Goal: Information Seeking & Learning: Learn about a topic

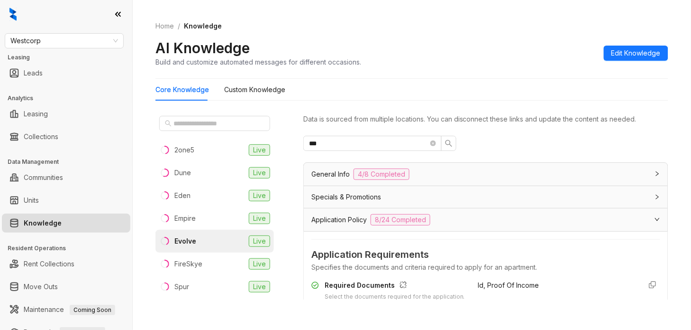
scroll to position [119, 0]
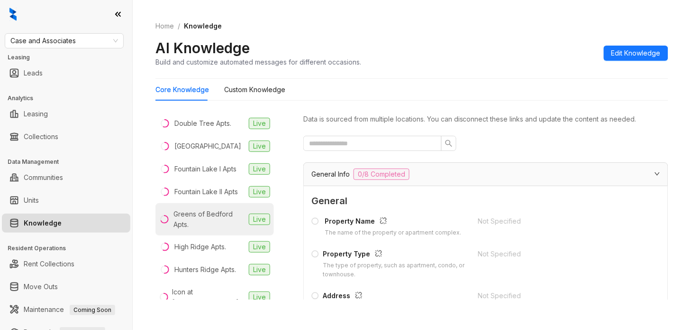
scroll to position [830, 0]
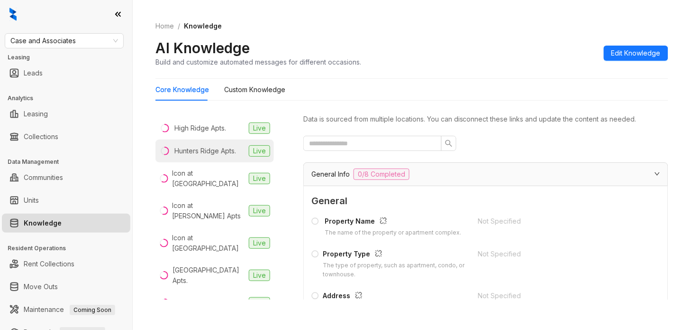
click at [219, 156] on div "Hunters Ridge Apts." at bounding box center [205, 151] width 62 height 10
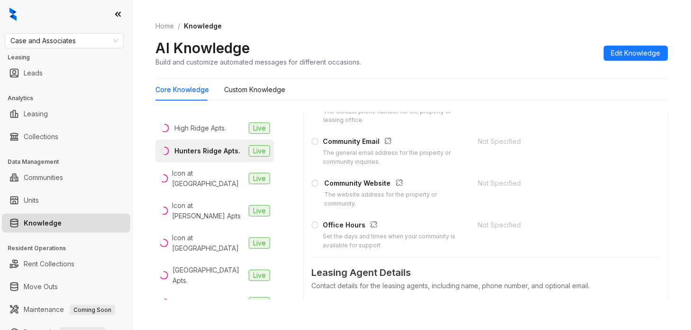
scroll to position [178, 0]
